Goal: Find specific page/section: Find specific page/section

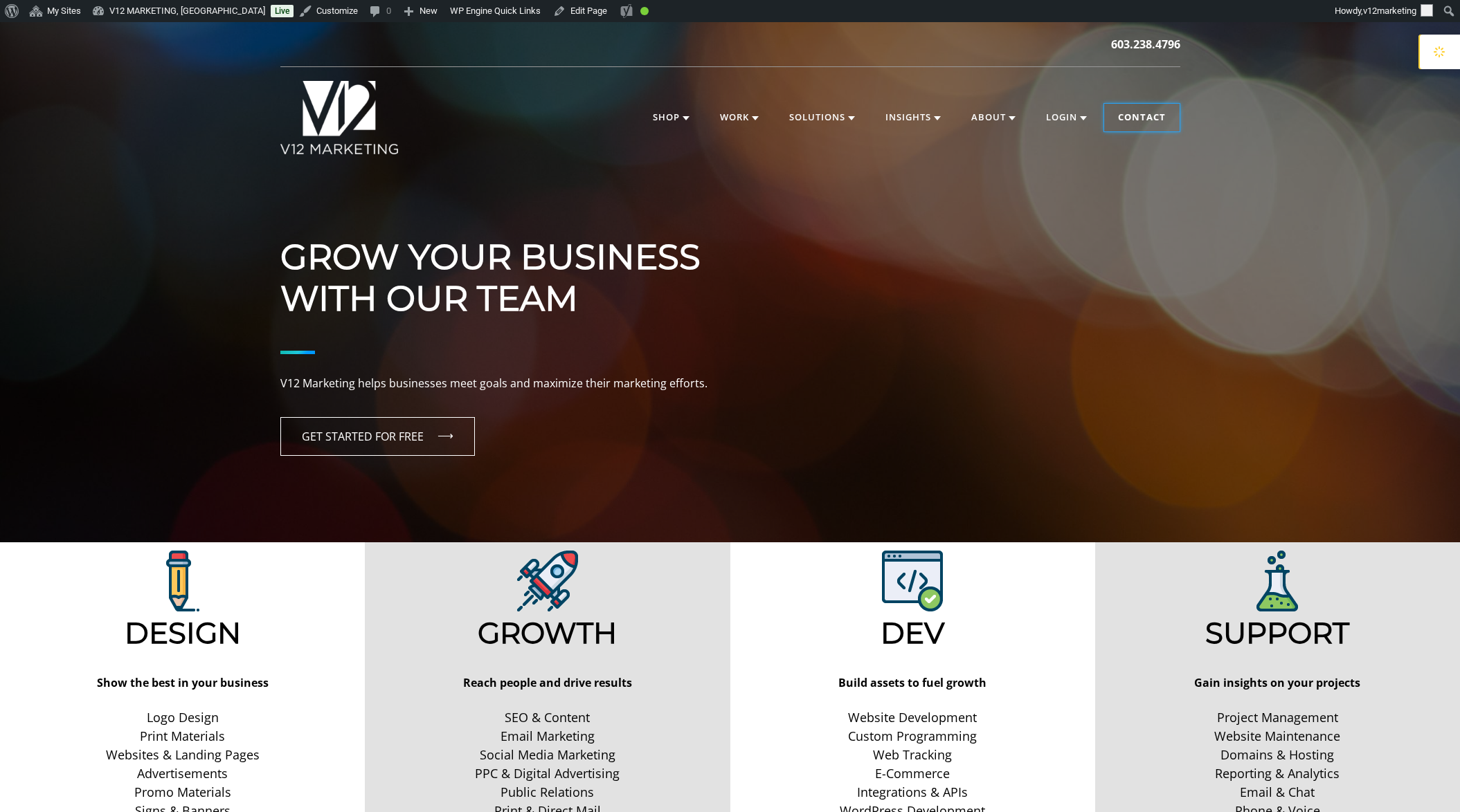
click at [1167, 126] on link "Contact" at bounding box center [1141, 117] width 75 height 28
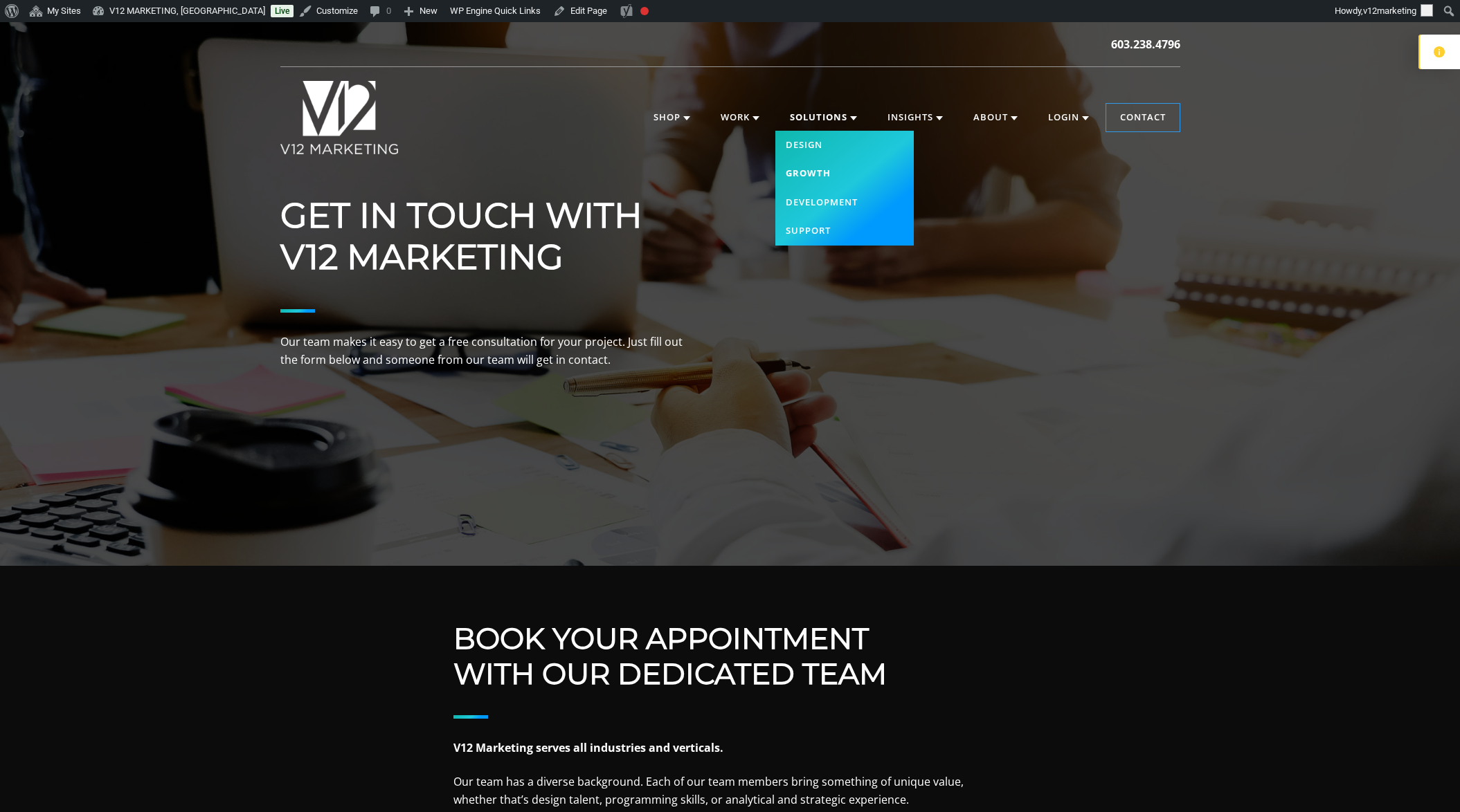
click at [819, 170] on link "Growth" at bounding box center [844, 173] width 138 height 29
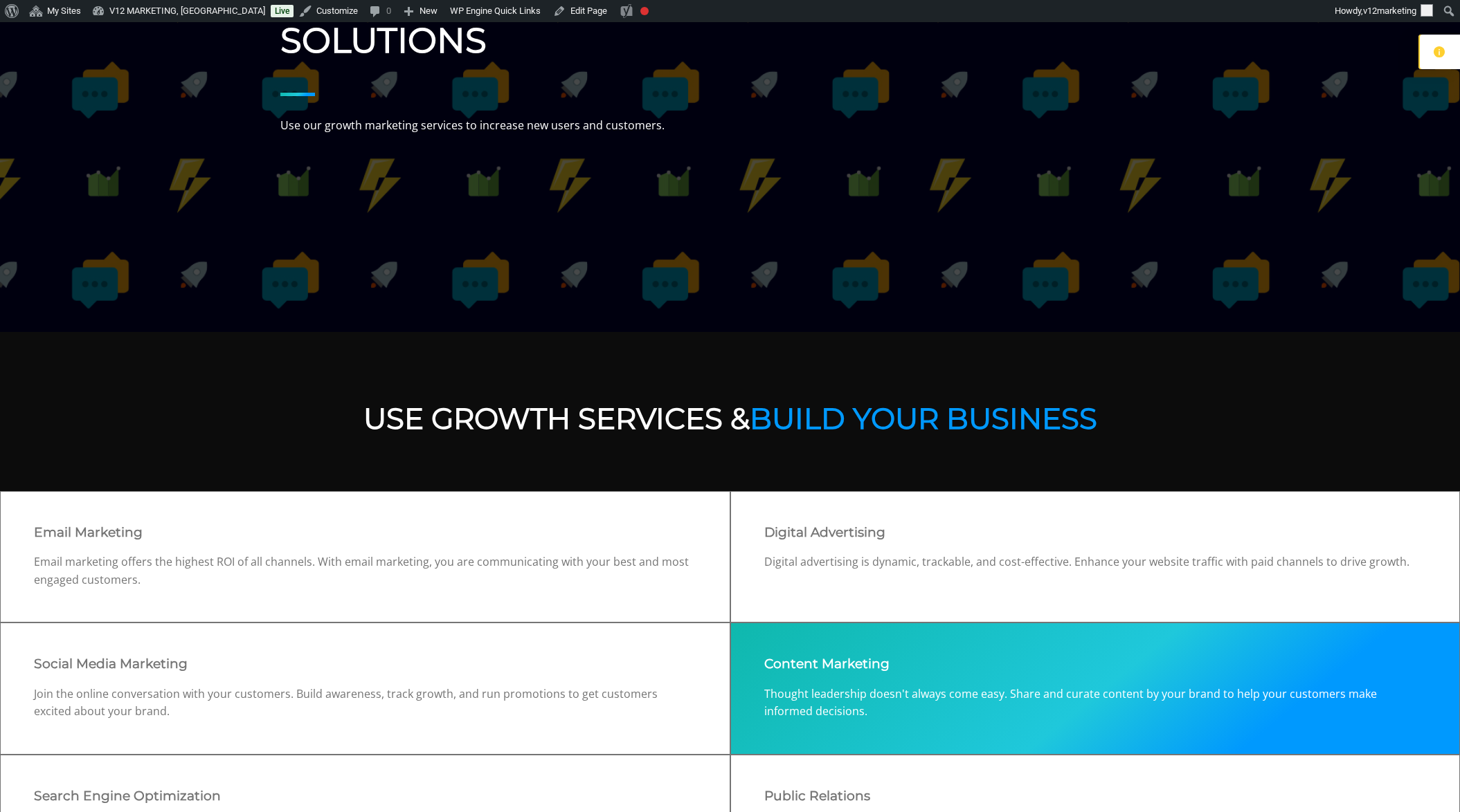
click at [908, 691] on p "Thought leadership doesn't always come easy. Share and curate content by your b…" at bounding box center [1095, 702] width 663 height 35
